Goal: Task Accomplishment & Management: Manage account settings

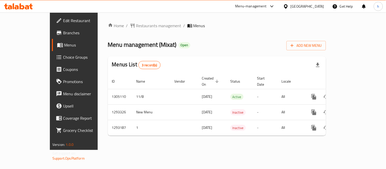
click at [25, 9] on icon at bounding box center [18, 6] width 29 height 6
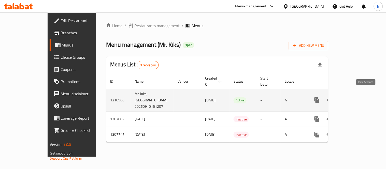
click at [356, 97] on icon "enhanced table" at bounding box center [353, 100] width 6 height 6
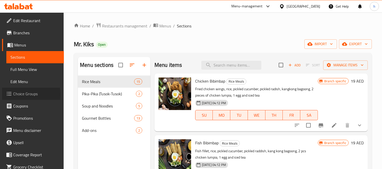
click at [14, 94] on span "Choice Groups" at bounding box center [36, 94] width 47 height 6
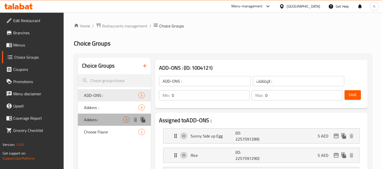
click at [93, 120] on span "Addons :" at bounding box center [103, 120] width 39 height 6
type input "Addons :"
type input "الاضافات :"
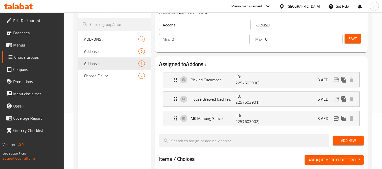
scroll to position [56, 0]
